Goal: Information Seeking & Learning: Learn about a topic

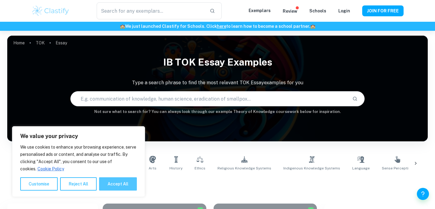
click at [116, 186] on button "Accept All" at bounding box center [118, 183] width 38 height 13
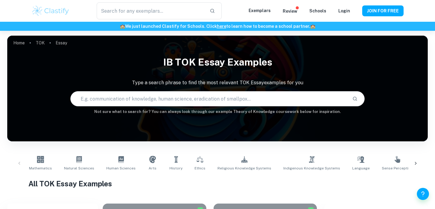
checkbox input "true"
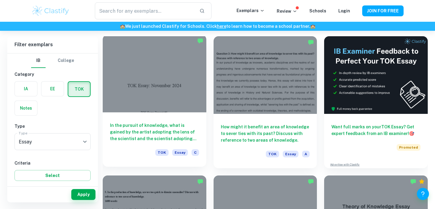
scroll to position [163, 0]
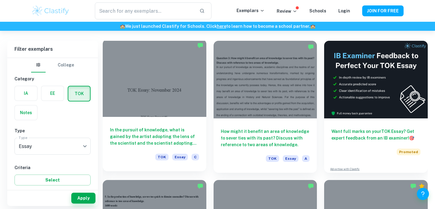
click at [136, 88] on div at bounding box center [155, 78] width 104 height 78
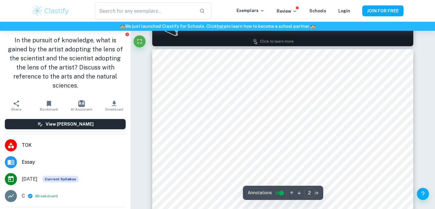
scroll to position [371, 0]
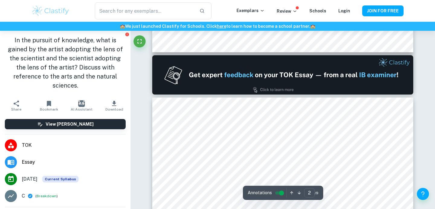
type input "1"
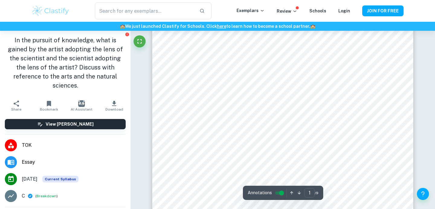
scroll to position [143, 0]
